Goal: Communication & Community: Answer question/provide support

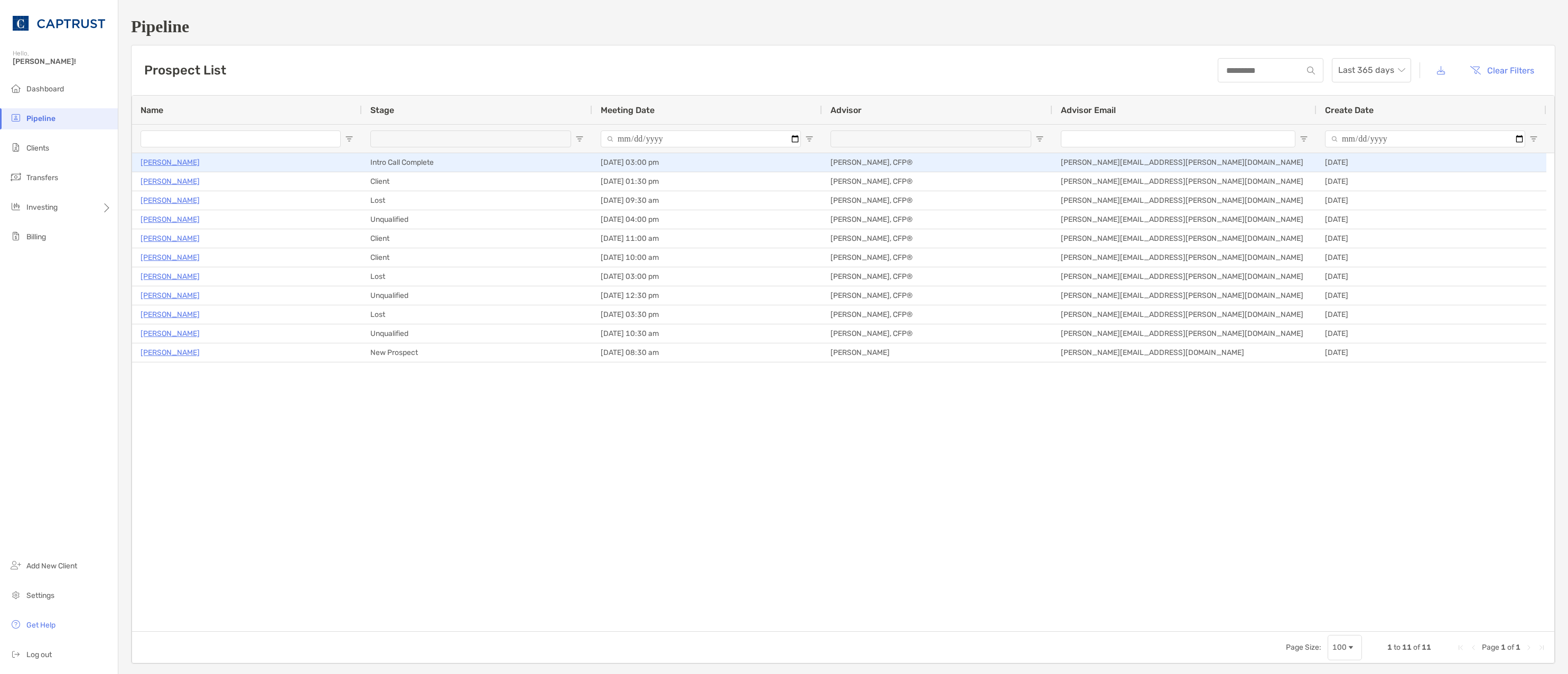
click at [179, 160] on p "[PERSON_NAME]" at bounding box center [170, 162] width 59 height 13
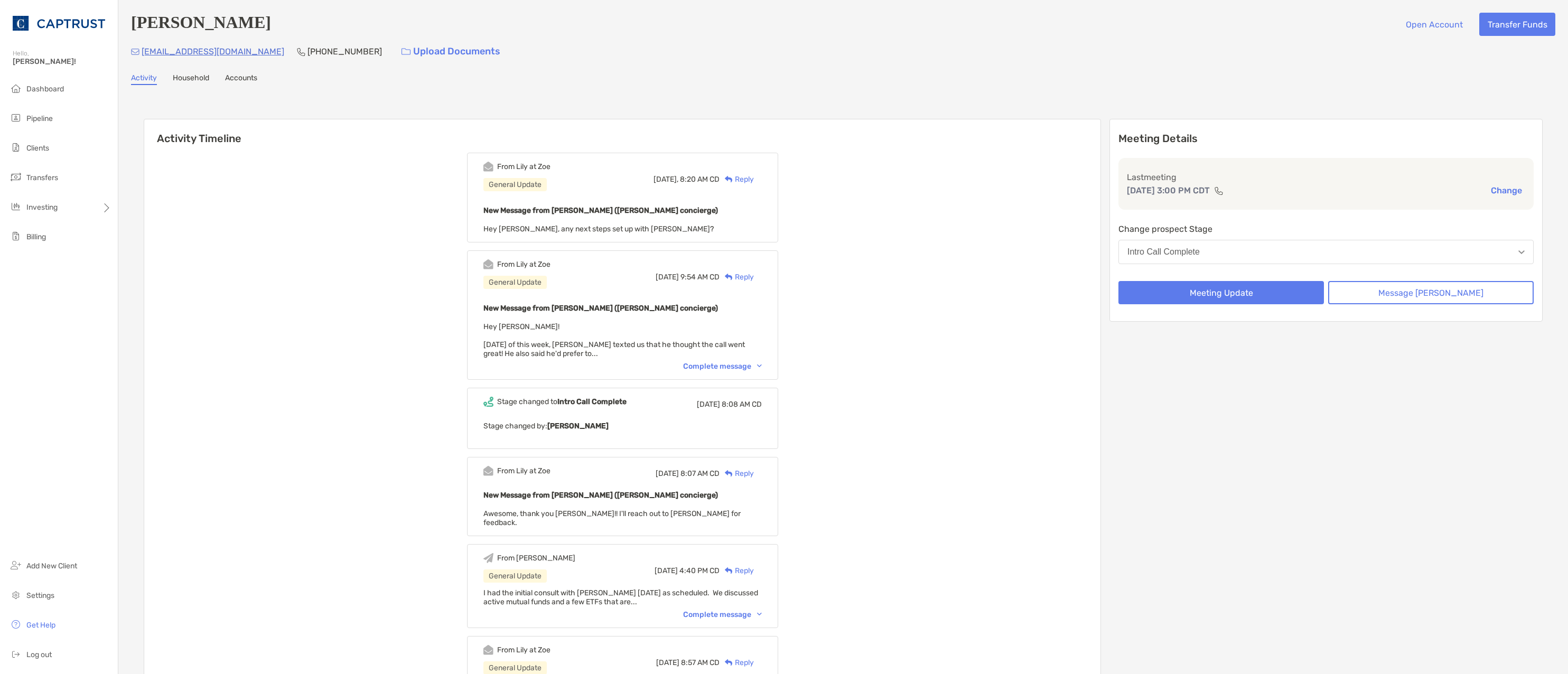
click at [754, 179] on div "Reply" at bounding box center [736, 179] width 35 height 11
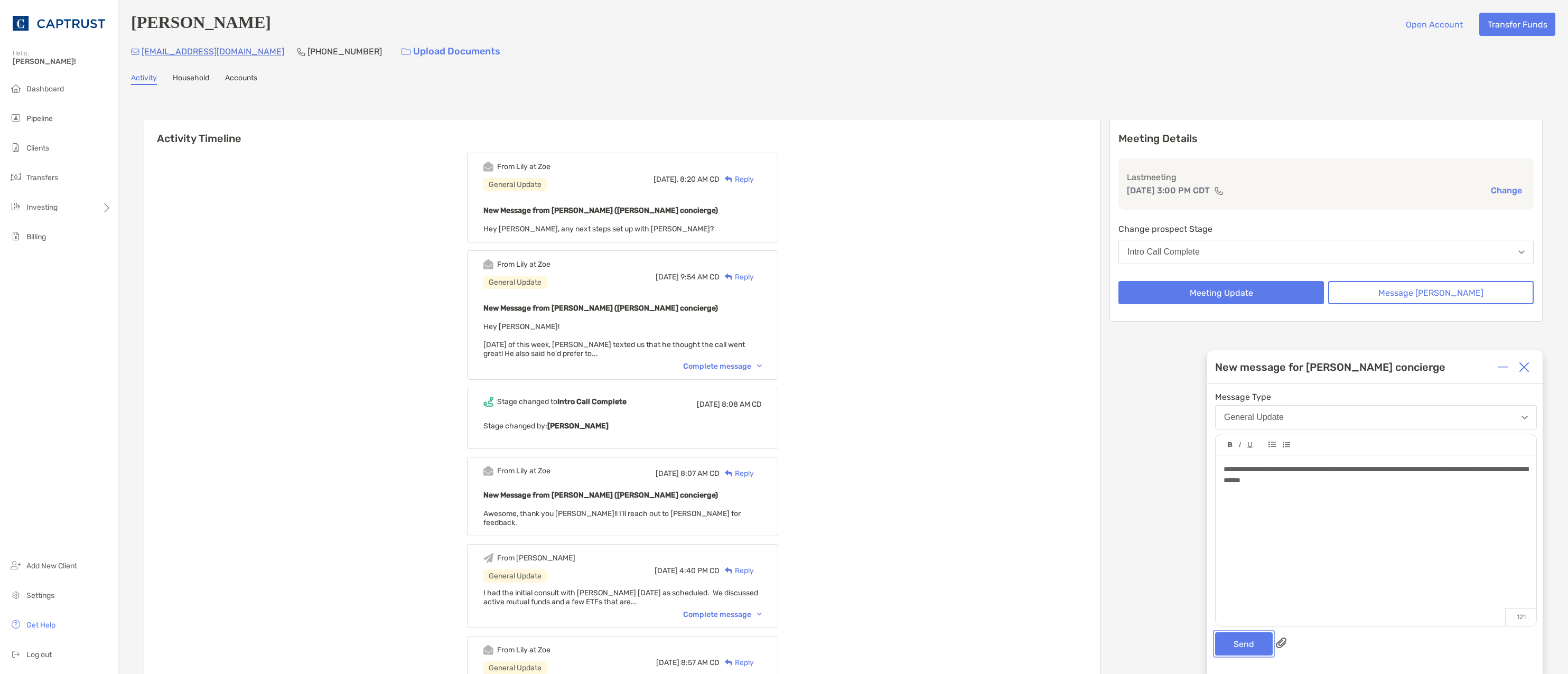
click at [1230, 644] on button "Send" at bounding box center [1243, 644] width 57 height 24
